Goal: Use online tool/utility: Use online tool/utility

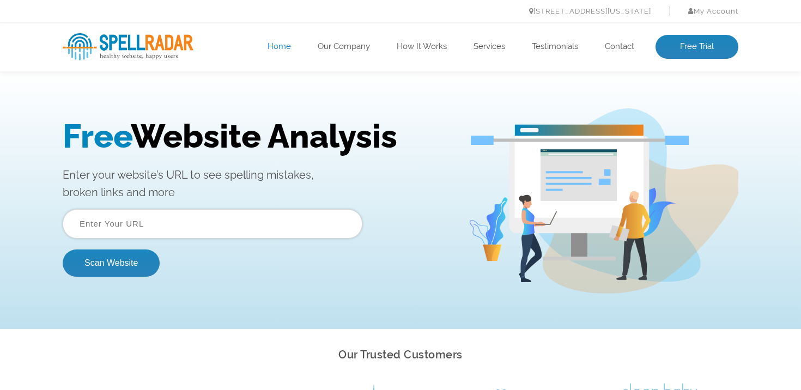
click at [184, 233] on input "text" at bounding box center [213, 223] width 300 height 29
type input "[URL][DOMAIN_NAME]"
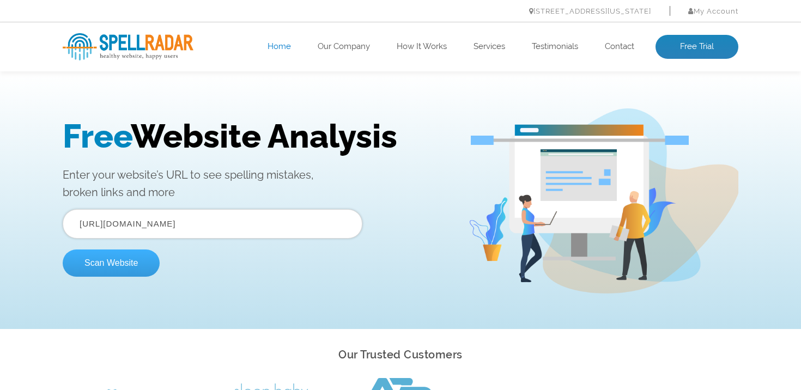
click at [115, 264] on button "Scan Website" at bounding box center [111, 262] width 97 height 27
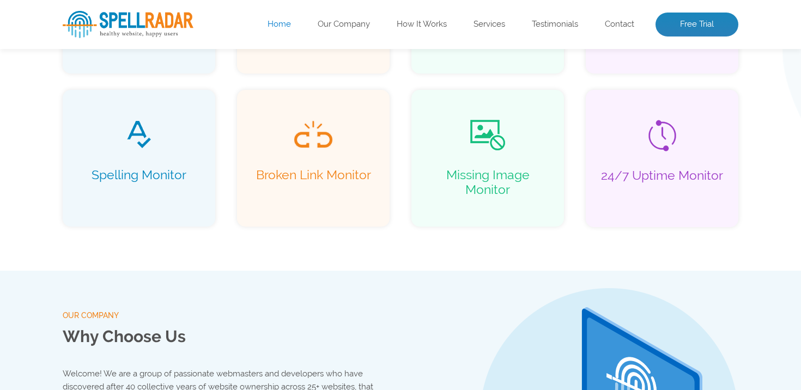
scroll to position [922, 0]
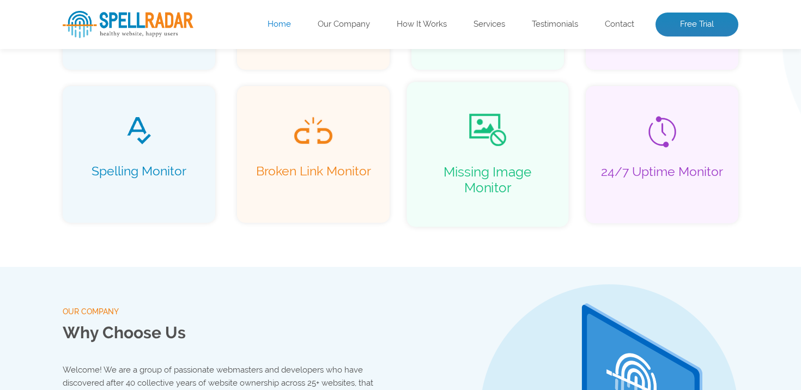
click at [405, 218] on li "Missing Image Monitor" at bounding box center [487, 155] width 185 height 163
click at [394, 230] on li "Broken Link Monitor" at bounding box center [313, 155] width 185 height 163
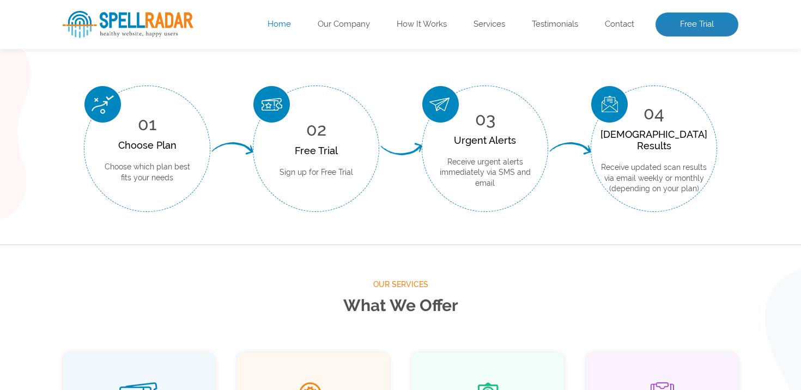
scroll to position [499, 0]
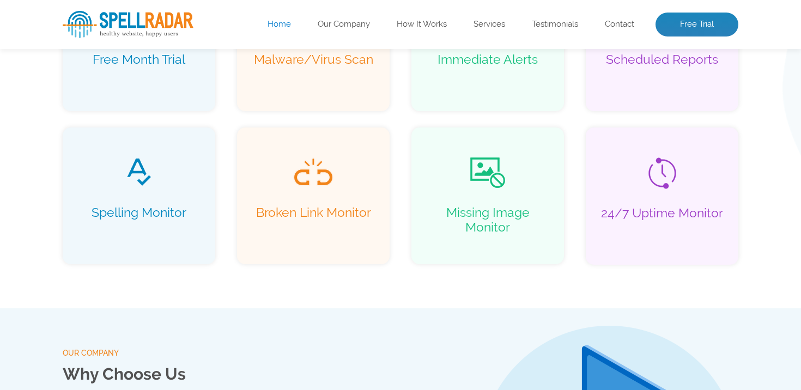
scroll to position [882, 0]
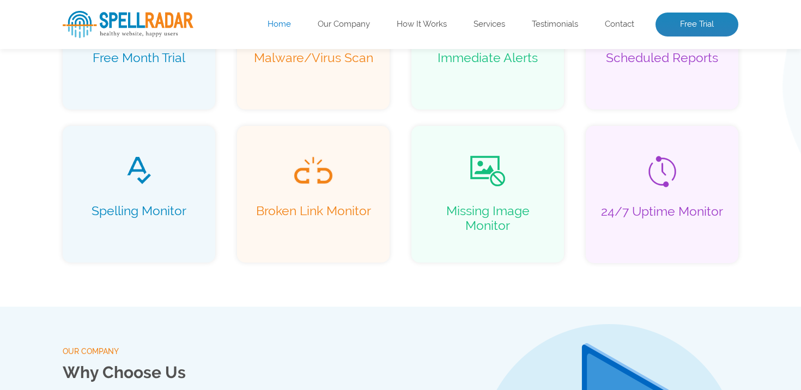
click at [400, 280] on div "Our Services What We Offer Free Month Trial Malware/Virus Scan Immediate Alerts…" at bounding box center [400, 86] width 801 height 442
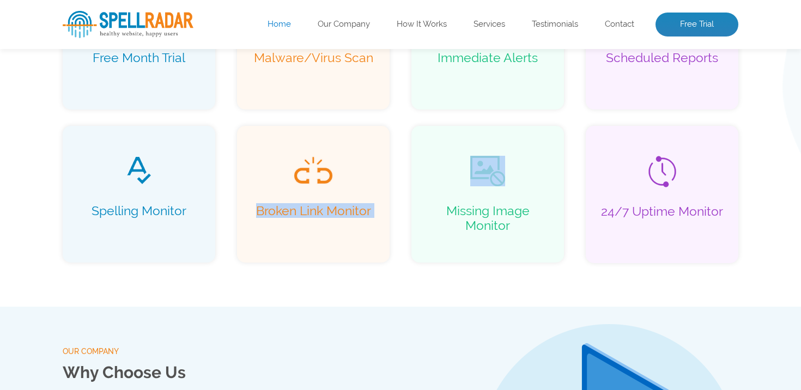
click at [400, 280] on div "Our Services What We Offer Free Month Trial Malware/Virus Scan Immediate Alerts…" at bounding box center [400, 86] width 801 height 442
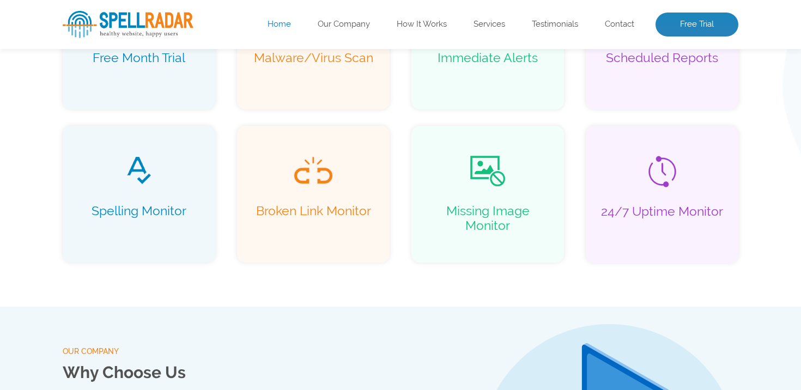
click at [398, 280] on div "Our Services What We Offer Free Month Trial Malware/Virus Scan Immediate Alerts…" at bounding box center [400, 86] width 801 height 442
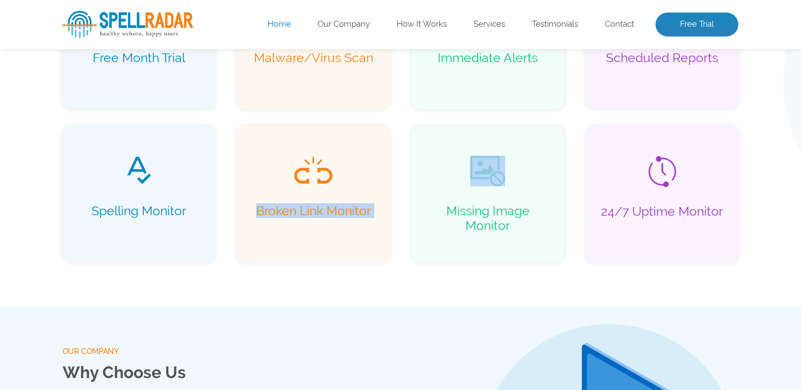
click at [398, 280] on div "Our Services What We Offer Free Month Trial Malware/Virus Scan Immediate Alerts…" at bounding box center [400, 86] width 801 height 442
click at [398, 283] on div "Our Services What We Offer Free Month Trial Malware/Virus Scan Immediate Alerts…" at bounding box center [400, 86] width 801 height 442
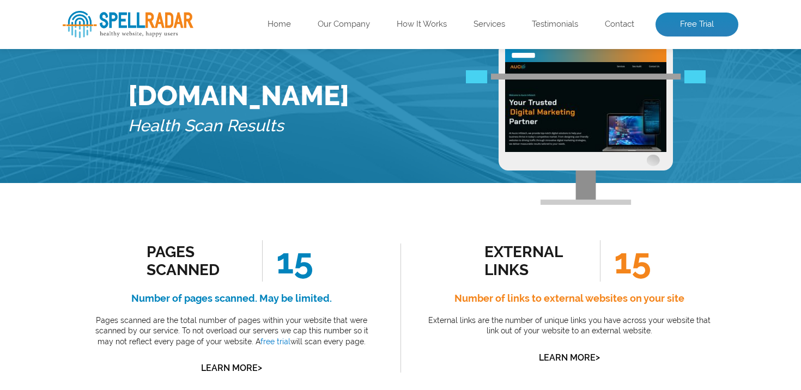
scroll to position [94, 0]
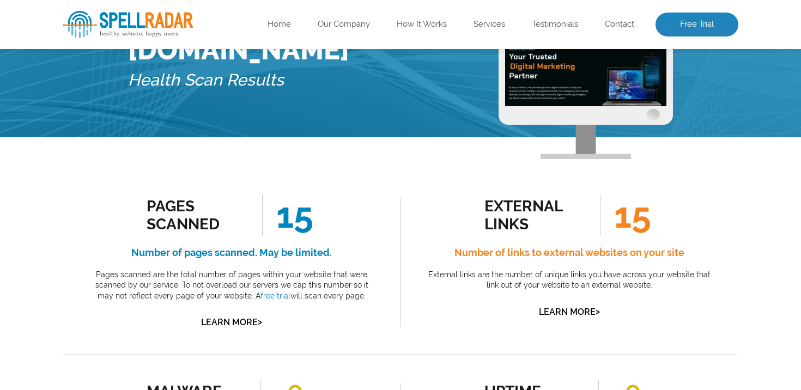
click at [398, 284] on div "Pages Scanned 15 Number of pages scanned. May be limited. Pages scanned are the…" at bounding box center [232, 262] width 338 height 185
click at [400, 278] on div "external links 15 Number of links to external websites on your site External li…" at bounding box center [569, 262] width 338 height 185
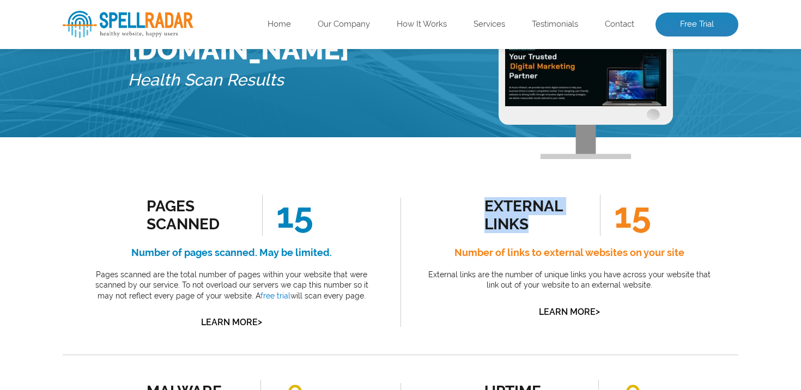
click at [400, 278] on div "external links 15 Number of links to external websites on your site External li…" at bounding box center [569, 262] width 338 height 185
click at [401, 282] on div "external links 15 Number of links to external websites on your site External li…" at bounding box center [569, 262] width 338 height 185
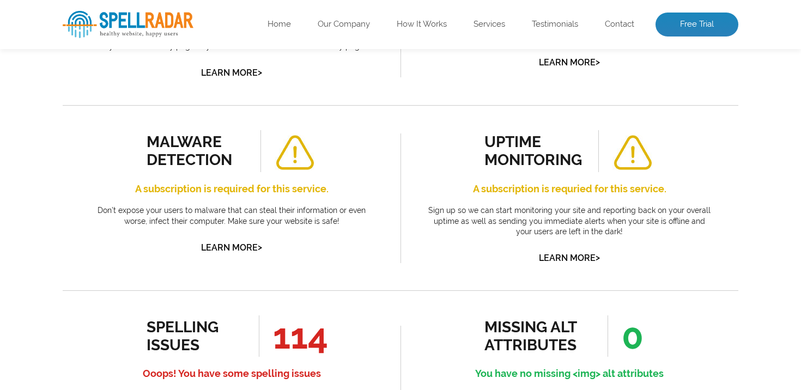
scroll to position [320, 0]
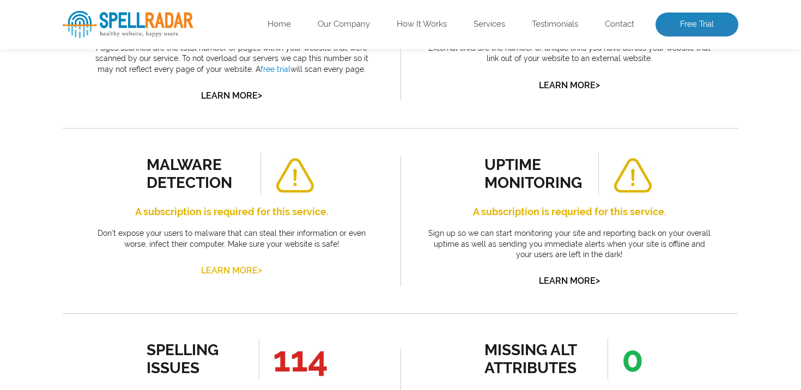
click at [228, 271] on link "Learn More >" at bounding box center [231, 270] width 61 height 10
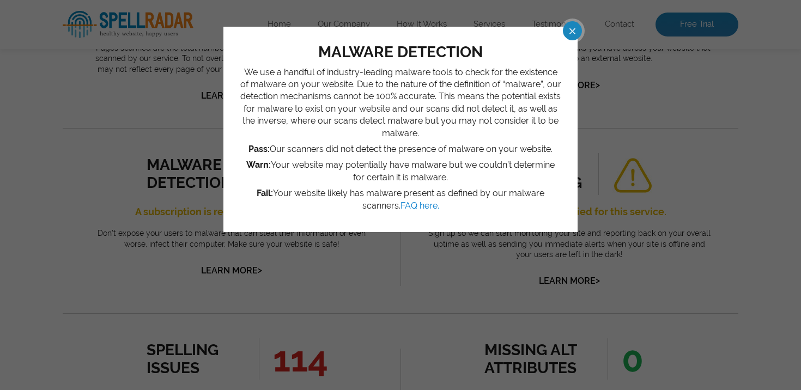
click at [568, 33] on span at bounding box center [562, 30] width 19 height 19
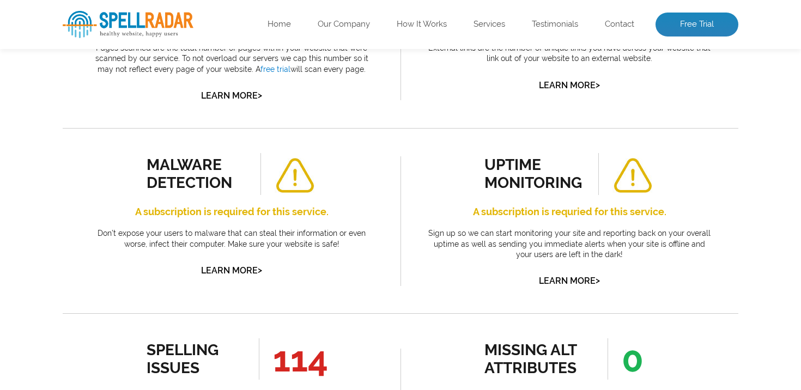
click at [399, 192] on div "malware detection A subscription is required for this service. Don’t expose you…" at bounding box center [232, 220] width 338 height 185
click at [399, 198] on div "malware detection A subscription is required for this service. Don’t expose you…" at bounding box center [232, 220] width 338 height 185
click at [402, 202] on div "uptime monitoring A subscription is requried for this service. Sign up so we ca…" at bounding box center [569, 220] width 338 height 185
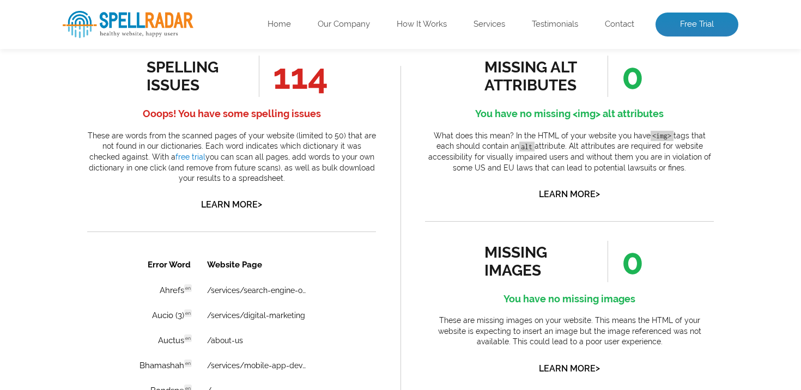
scroll to position [600, 0]
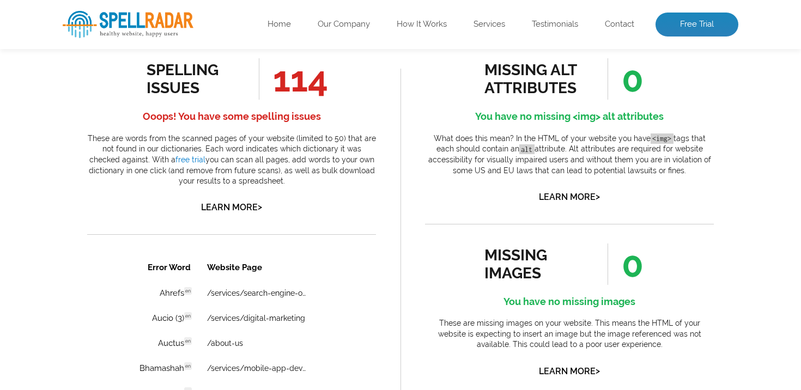
click at [402, 240] on div "missing alt attributes 0 You have no missing <img> alt attributes What does thi…" at bounding box center [569, 381] width 338 height 697
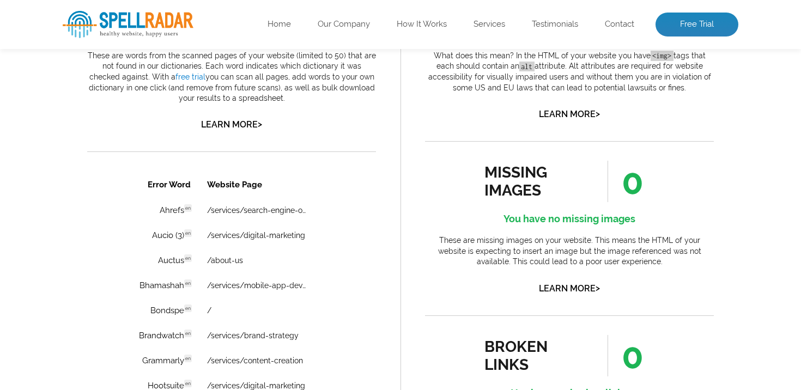
scroll to position [738, 0]
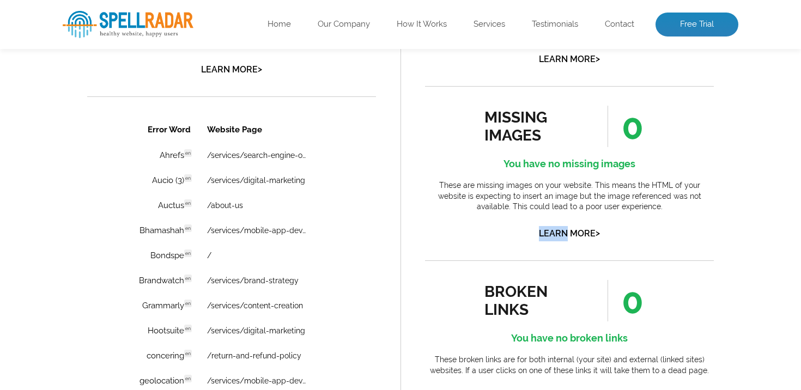
click at [402, 240] on div "missing alt attributes 0 You have no missing <img> alt attributes What does thi…" at bounding box center [569, 243] width 338 height 697
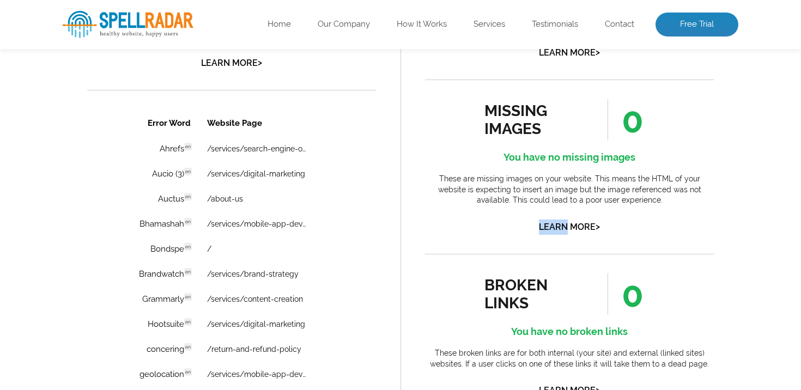
scroll to position [753, 0]
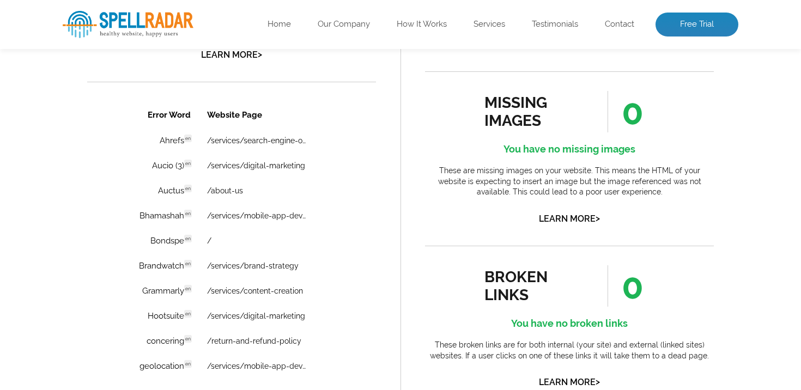
click at [402, 240] on div "missing alt attributes 0 You have no missing <img> alt attributes What does thi…" at bounding box center [569, 229] width 338 height 697
click at [402, 241] on div "missing alt attributes 0 You have no missing <img> alt attributes What does thi…" at bounding box center [569, 229] width 338 height 697
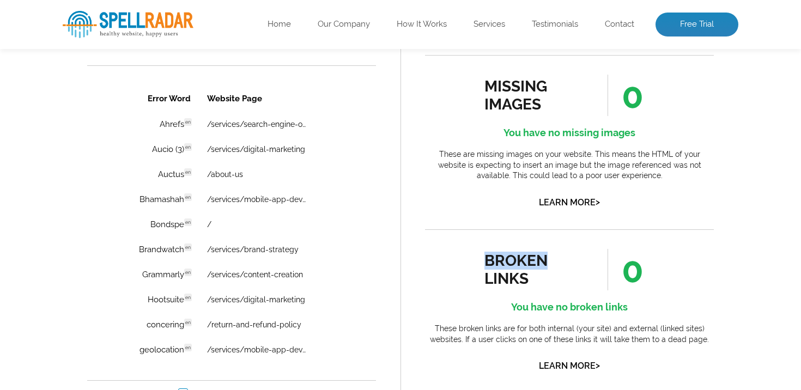
click at [402, 241] on div "missing alt attributes 0 You have no missing <img> alt attributes What does thi…" at bounding box center [569, 212] width 338 height 697
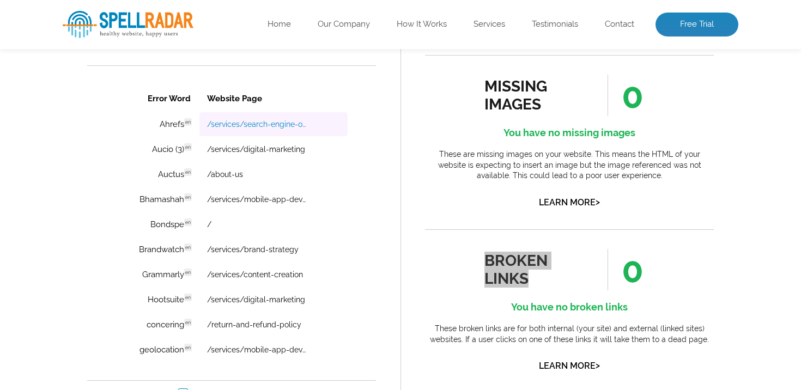
click at [258, 124] on link "/services/search-engine-optimization" at bounding box center [257, 124] width 101 height 9
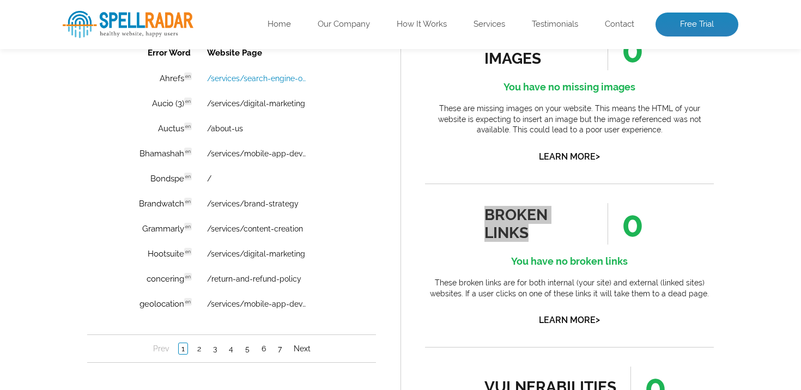
scroll to position [822, 0]
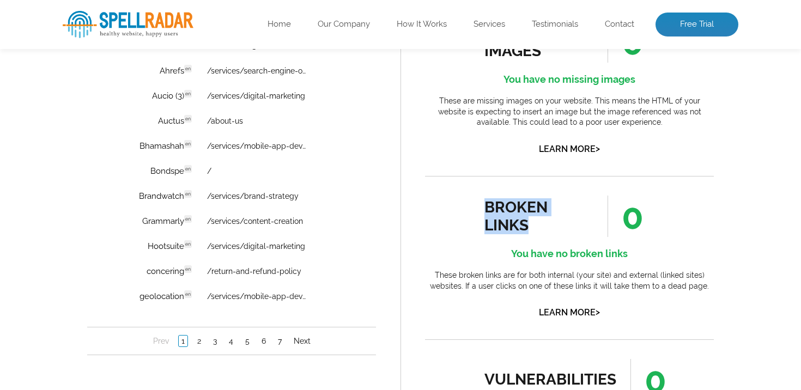
click at [401, 215] on div "missing alt attributes 0 You have no missing <img> alt attributes What does thi…" at bounding box center [569, 159] width 338 height 697
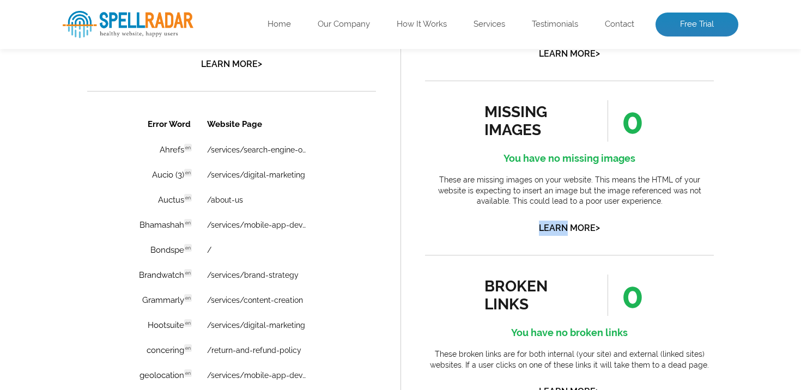
click at [401, 215] on div "missing alt attributes 0 You have no missing <img> alt attributes What does thi…" at bounding box center [569, 238] width 338 height 697
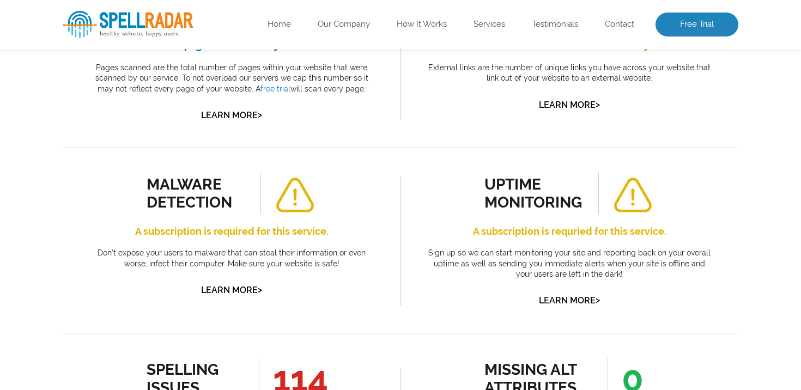
scroll to position [0, 0]
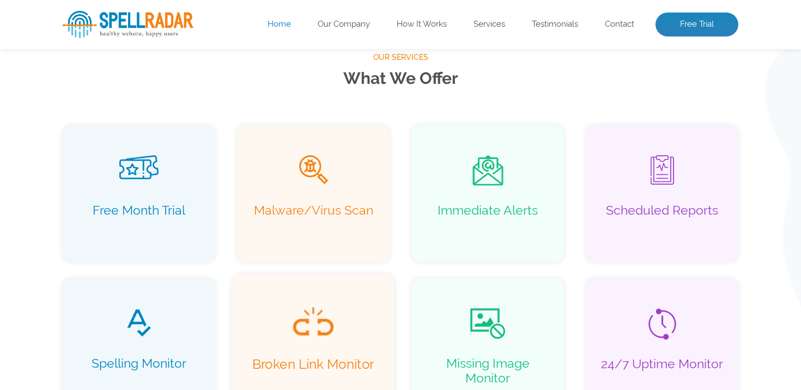
scroll to position [882, 0]
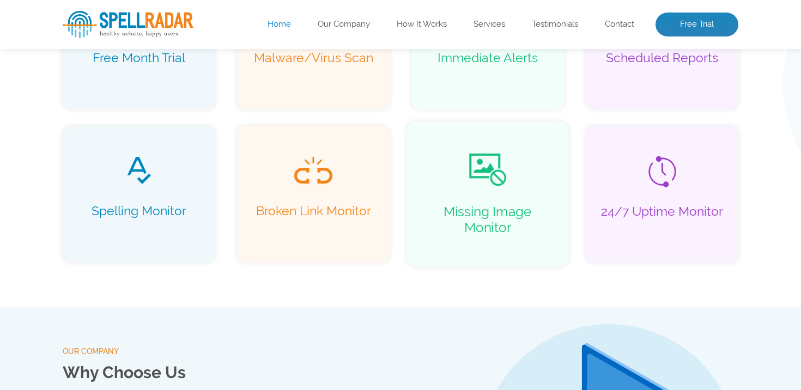
click at [402, 121] on li "Missing Image Monitor" at bounding box center [487, 194] width 185 height 163
click at [402, 115] on li "Missing Image Monitor" at bounding box center [487, 194] width 185 height 163
click at [396, 114] on li "Missing Image Monitor" at bounding box center [487, 194] width 185 height 163
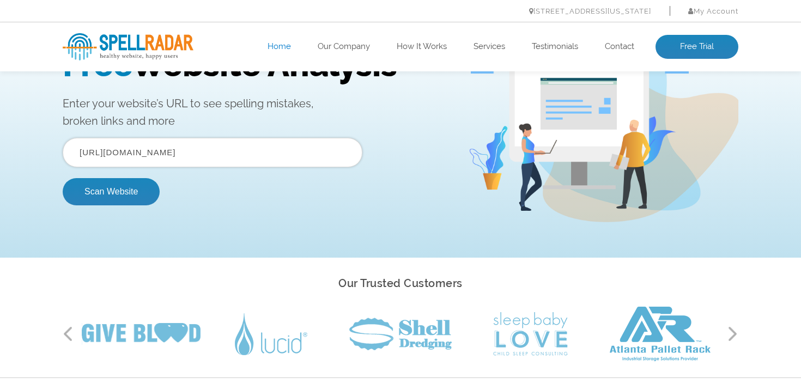
scroll to position [0, 0]
